Goal: Information Seeking & Learning: Find specific page/section

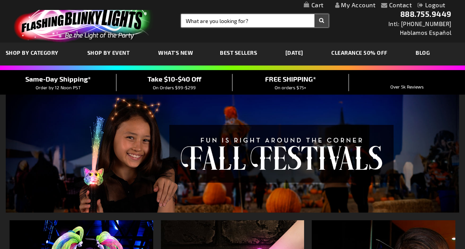
click at [215, 22] on input "Search" at bounding box center [254, 20] width 147 height 13
type input "11794"
click at [314, 14] on button "Search" at bounding box center [321, 20] width 14 height 13
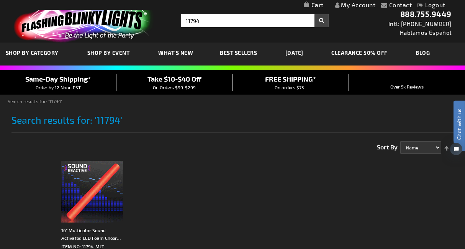
click at [111, 202] on img at bounding box center [92, 192] width 62 height 62
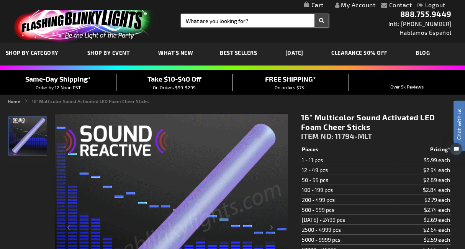
click at [245, 26] on input "Search" at bounding box center [254, 20] width 147 height 13
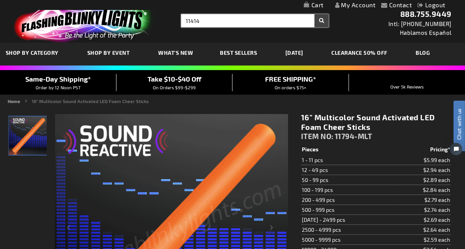
type input "11414"
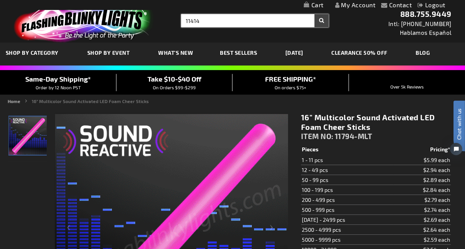
click at [314, 14] on button "Search" at bounding box center [321, 20] width 14 height 13
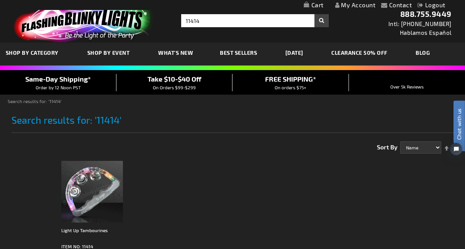
click at [103, 178] on img at bounding box center [92, 192] width 62 height 62
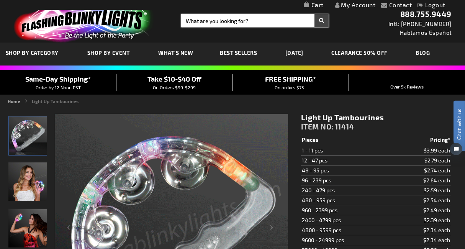
click at [231, 20] on input "Search" at bounding box center [254, 20] width 147 height 13
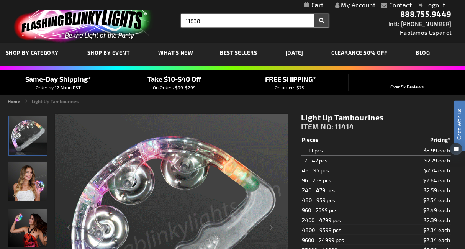
type input "11838"
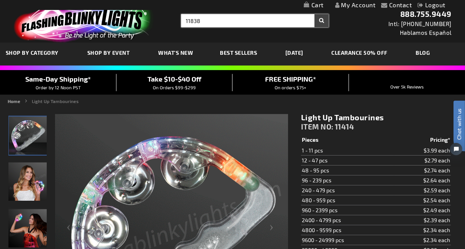
click at [314, 14] on button "Search" at bounding box center [321, 20] width 14 height 13
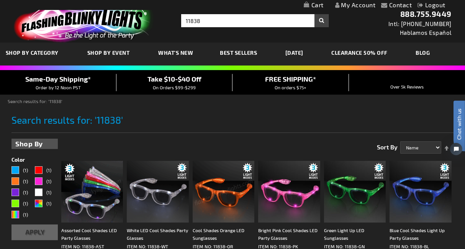
click at [102, 204] on img at bounding box center [92, 192] width 62 height 62
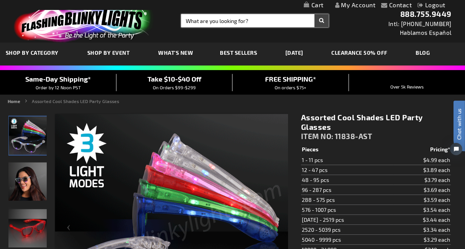
click at [235, 18] on input "Search" at bounding box center [254, 20] width 147 height 13
type input "12244"
click at [314, 14] on button "Search" at bounding box center [321, 20] width 14 height 13
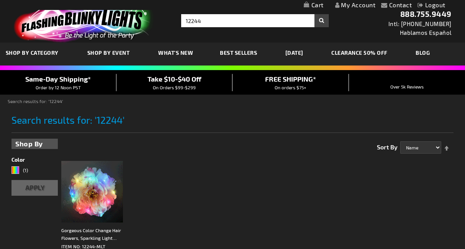
click at [105, 189] on img at bounding box center [92, 192] width 62 height 62
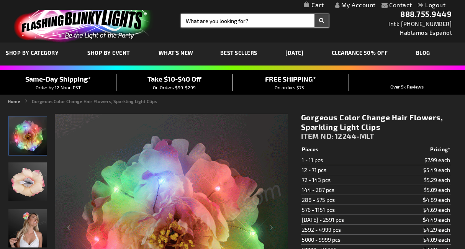
click at [187, 18] on input "Search" at bounding box center [254, 20] width 147 height 13
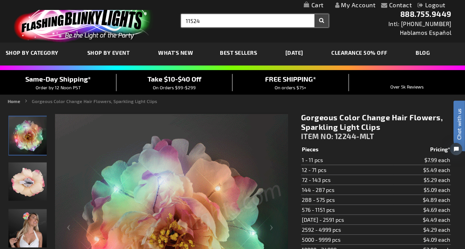
type input "11524"
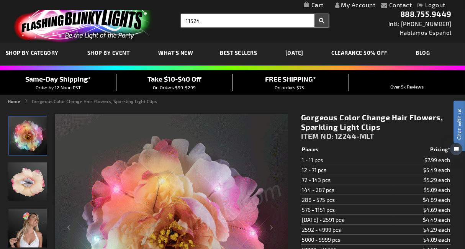
click at [314, 14] on button "Search" at bounding box center [321, 20] width 14 height 13
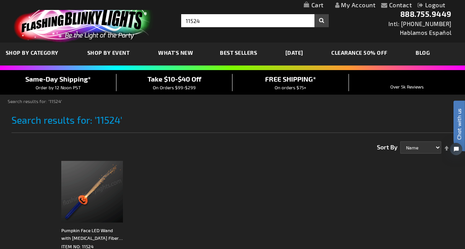
click at [110, 174] on img at bounding box center [92, 192] width 62 height 62
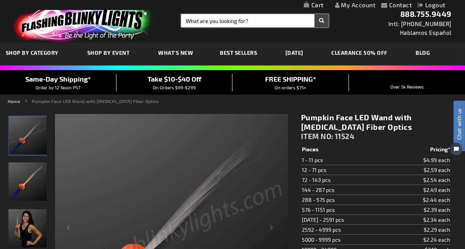
click at [194, 22] on input "Search" at bounding box center [254, 20] width 147 height 13
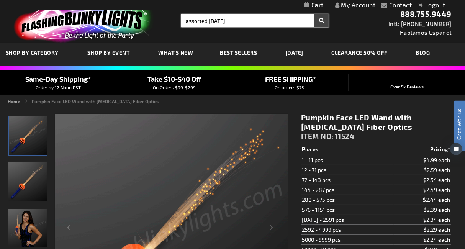
type input "assorted [DATE]"
click at [314, 14] on button "Search" at bounding box center [321, 20] width 14 height 13
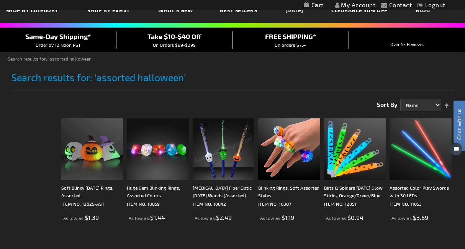
click at [217, 152] on img at bounding box center [224, 149] width 62 height 62
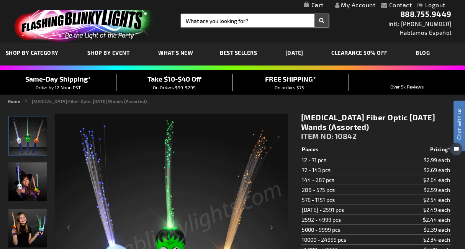
click at [201, 23] on input "Search" at bounding box center [254, 20] width 147 height 13
type input "11777"
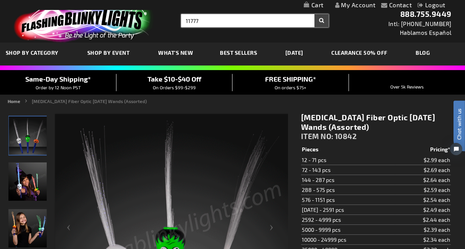
click at [314, 14] on button "Search" at bounding box center [321, 20] width 14 height 13
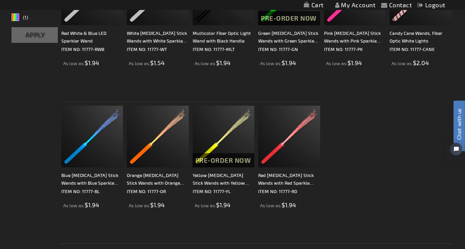
scroll to position [212, 0]
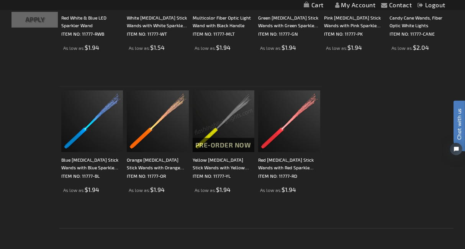
click at [240, 128] on img at bounding box center [224, 121] width 62 height 62
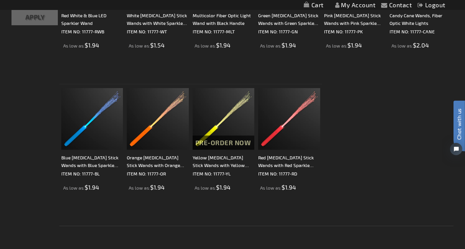
scroll to position [127, 0]
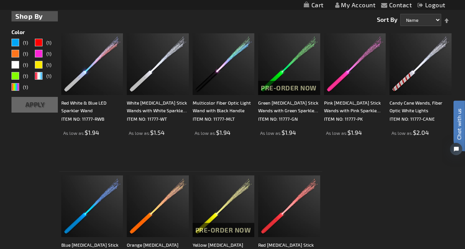
click at [15, 166] on div "Checkout as a new customer Creating an account has many benefits: See order and…" at bounding box center [231, 177] width 441 height 341
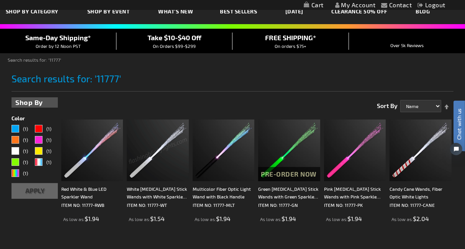
scroll to position [0, 0]
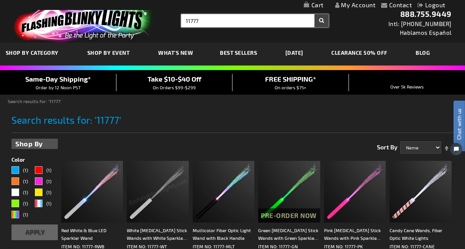
drag, startPoint x: 204, startPoint y: 20, endPoint x: 73, endPoint y: -13, distance: 135.3
type input "patrol wand"
click at [314, 14] on button "Search" at bounding box center [321, 20] width 14 height 13
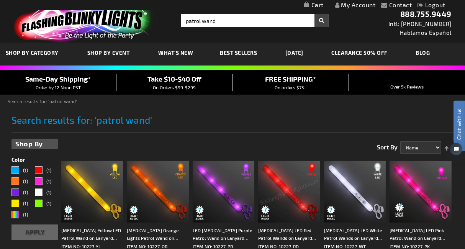
click at [195, 106] on div "Home Search results for: 'patrol wand'" at bounding box center [232, 102] width 465 height 9
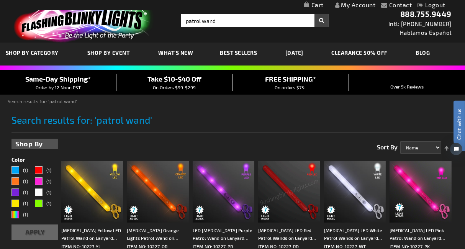
click at [211, 106] on div "Home Search results for: 'patrol wand'" at bounding box center [232, 102] width 465 height 9
drag, startPoint x: 222, startPoint y: 21, endPoint x: 129, endPoint y: 7, distance: 94.2
click at [129, 7] on header "Contact Compare Products My Account Logout Skip to Content My Cart My Cart Clos…" at bounding box center [232, 21] width 465 height 42
type input "rainbow"
click at [314, 14] on button "Search" at bounding box center [321, 20] width 14 height 13
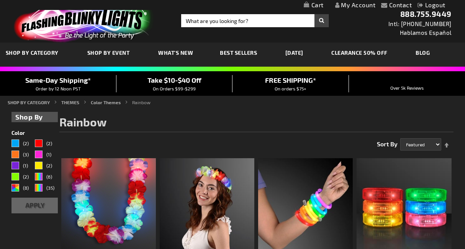
click at [113, 15] on img at bounding box center [82, 21] width 149 height 41
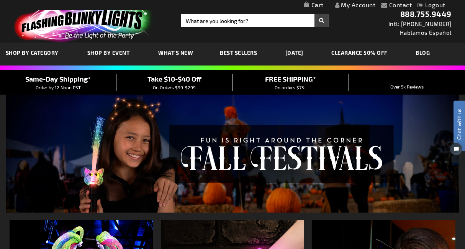
click at [183, 51] on span "What's New" at bounding box center [175, 52] width 35 height 7
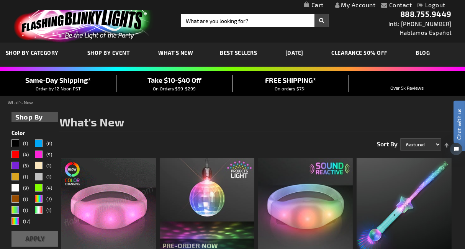
click at [185, 106] on div "Home What's New" at bounding box center [232, 103] width 465 height 9
